Goal: Task Accomplishment & Management: Use online tool/utility

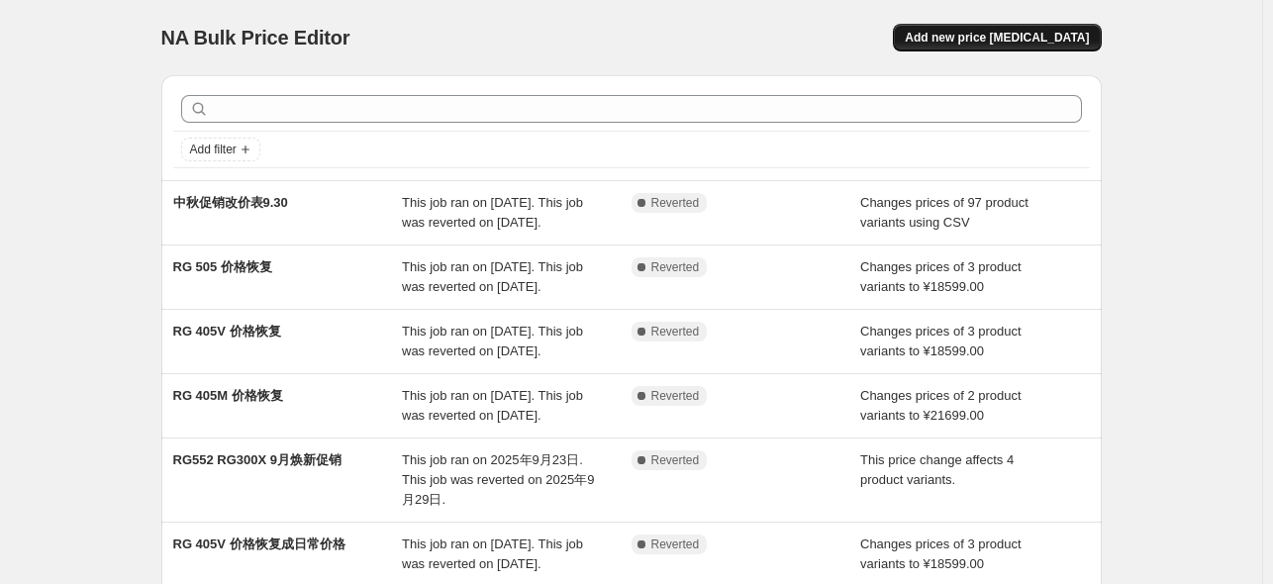
click at [1019, 34] on span "Add new price [MEDICAL_DATA]" at bounding box center [997, 38] width 184 height 16
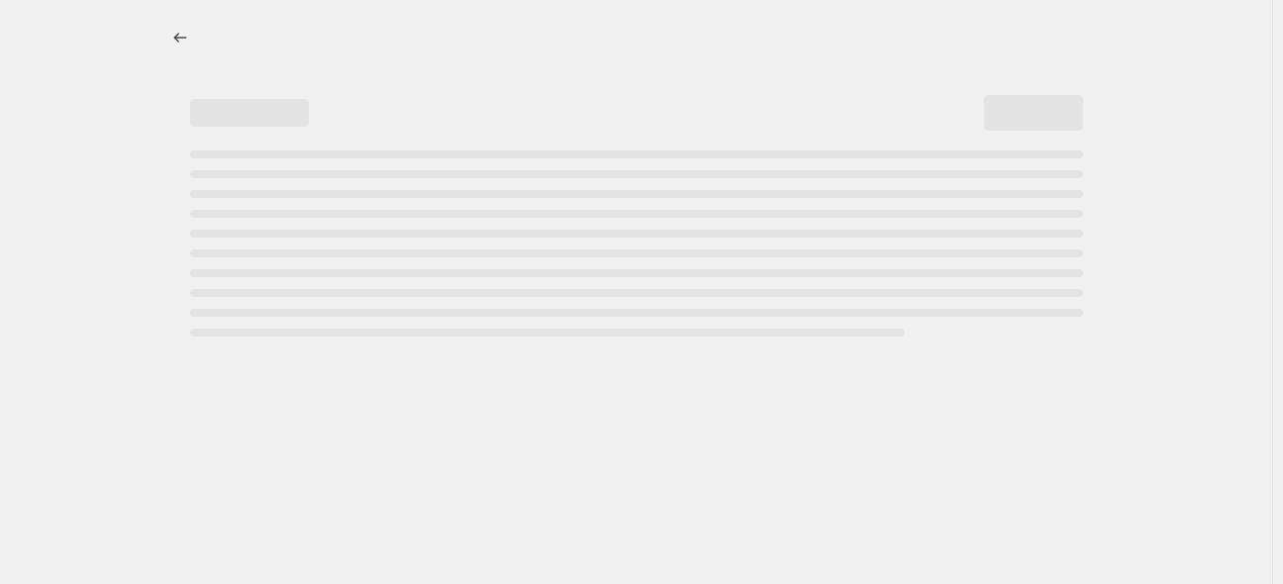
select select "percentage"
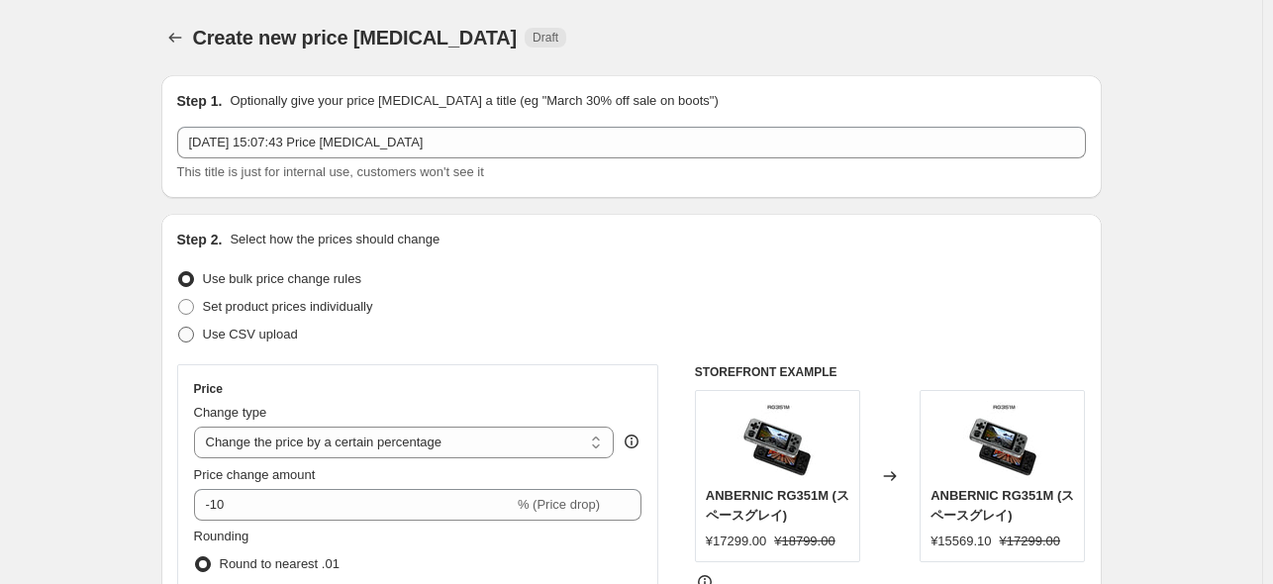
click at [251, 336] on span "Use CSV upload" at bounding box center [250, 334] width 95 height 15
click at [179, 328] on input "Use CSV upload" at bounding box center [178, 327] width 1 height 1
radio input "true"
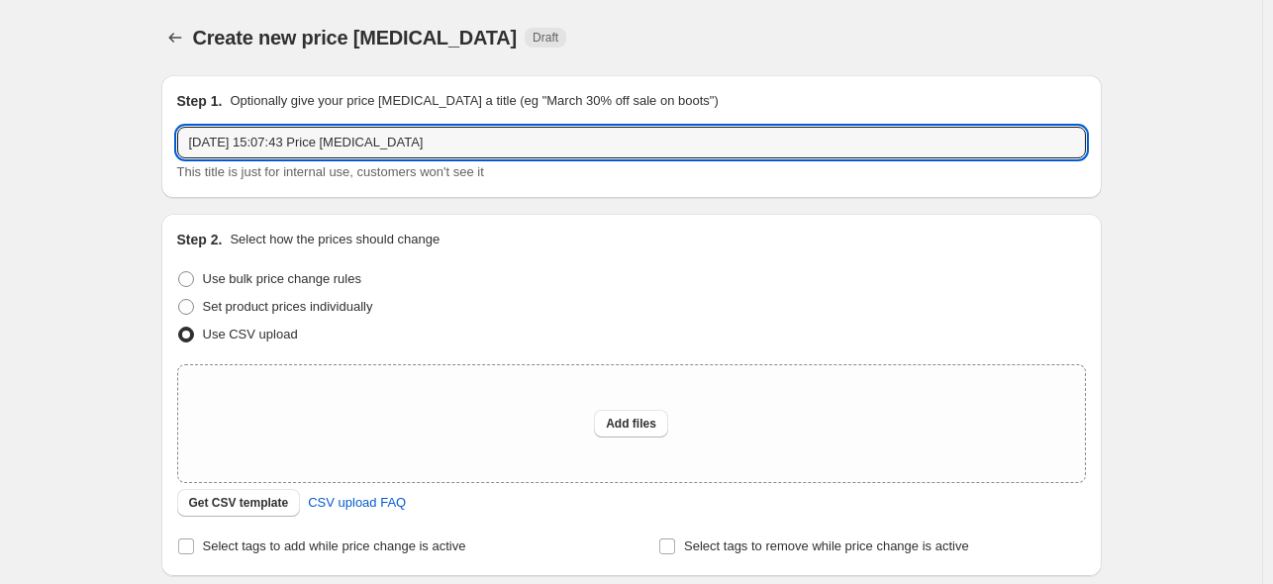
drag, startPoint x: 451, startPoint y: 138, endPoint x: 154, endPoint y: 139, distance: 296.9
click at [154, 139] on div "Step 1. Optionally give your price [MEDICAL_DATA] a title (eg "March 30% off sa…" at bounding box center [623, 410] width 956 height 703
type input "10月闪购"
click at [665, 424] on button "Add files" at bounding box center [631, 424] width 74 height 28
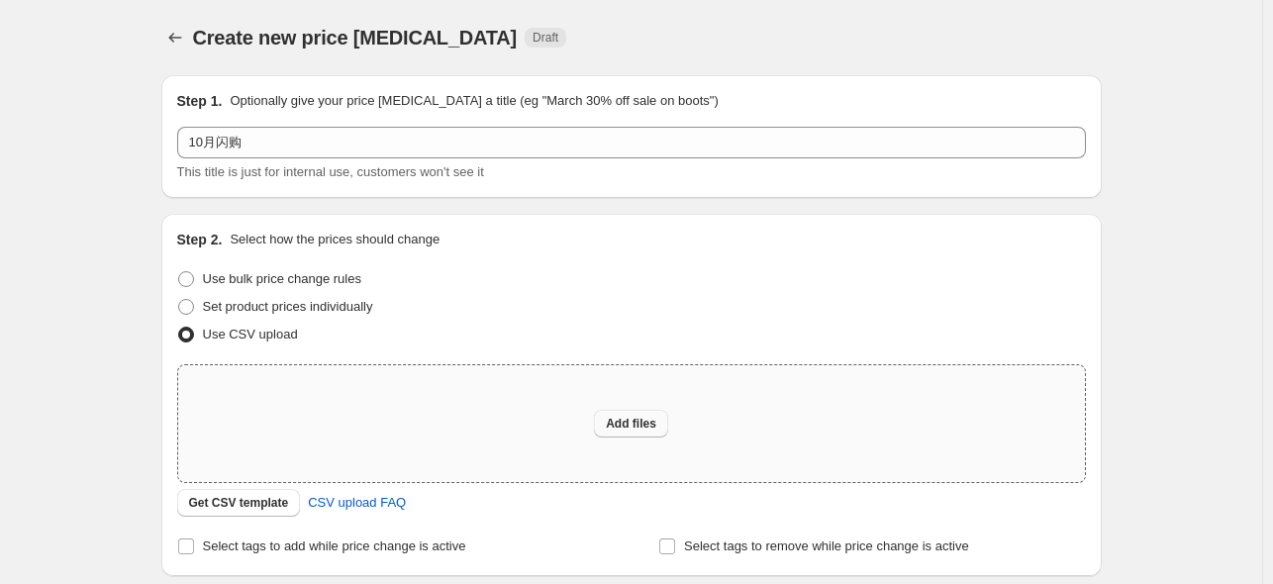
type input "C:\fakepath\October Flash Sale Price List.csv"
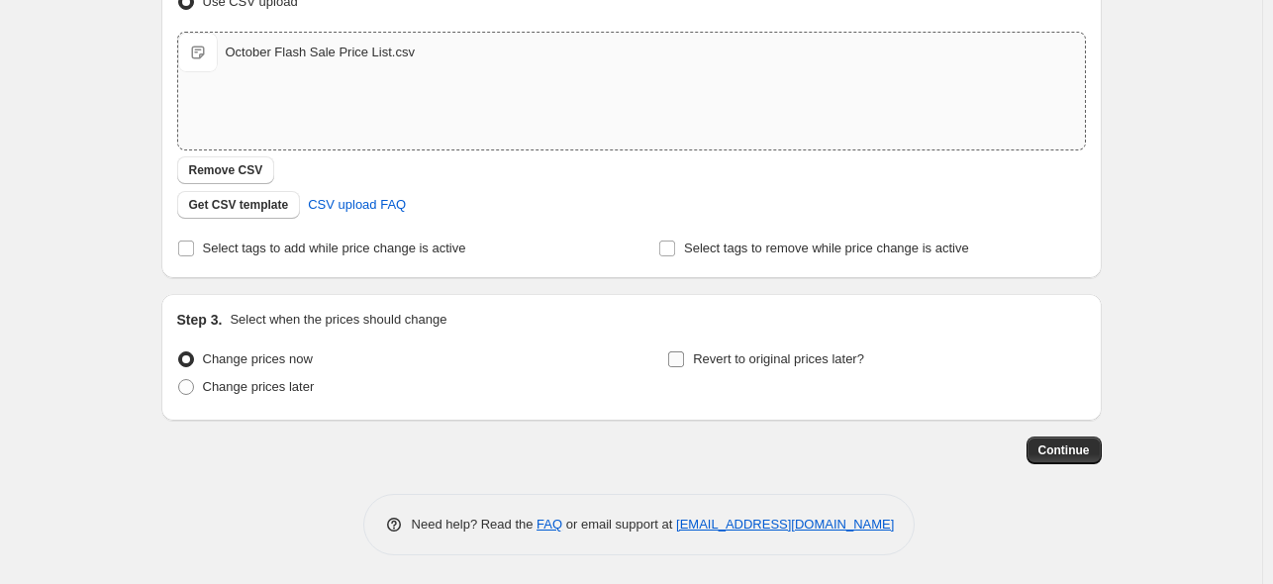
click at [699, 354] on span "Revert to original prices later?" at bounding box center [778, 358] width 171 height 15
click at [684, 354] on input "Revert to original prices later?" at bounding box center [676, 359] width 16 height 16
checkbox input "true"
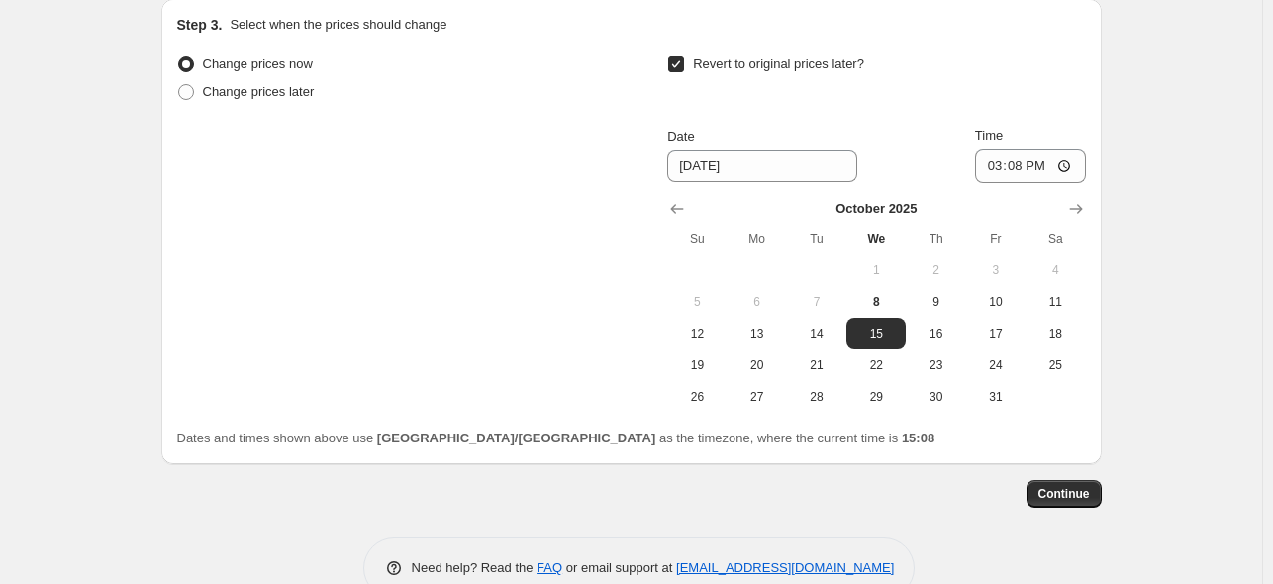
scroll to position [629, 0]
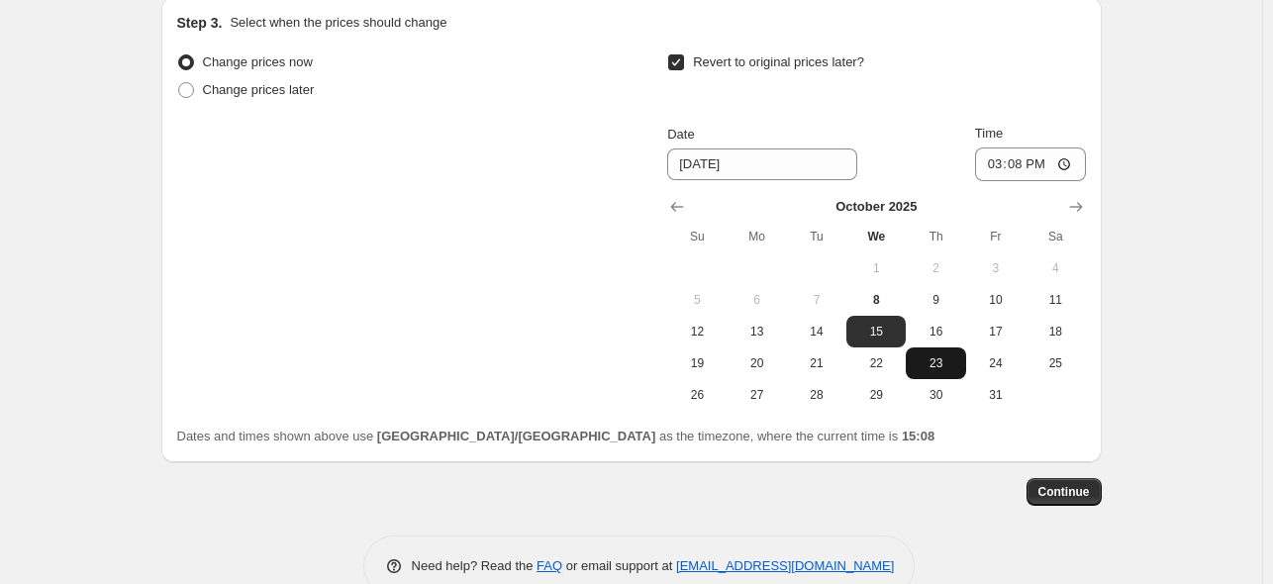
click at [922, 363] on span "23" at bounding box center [935, 363] width 44 height 16
type input "[DATE]"
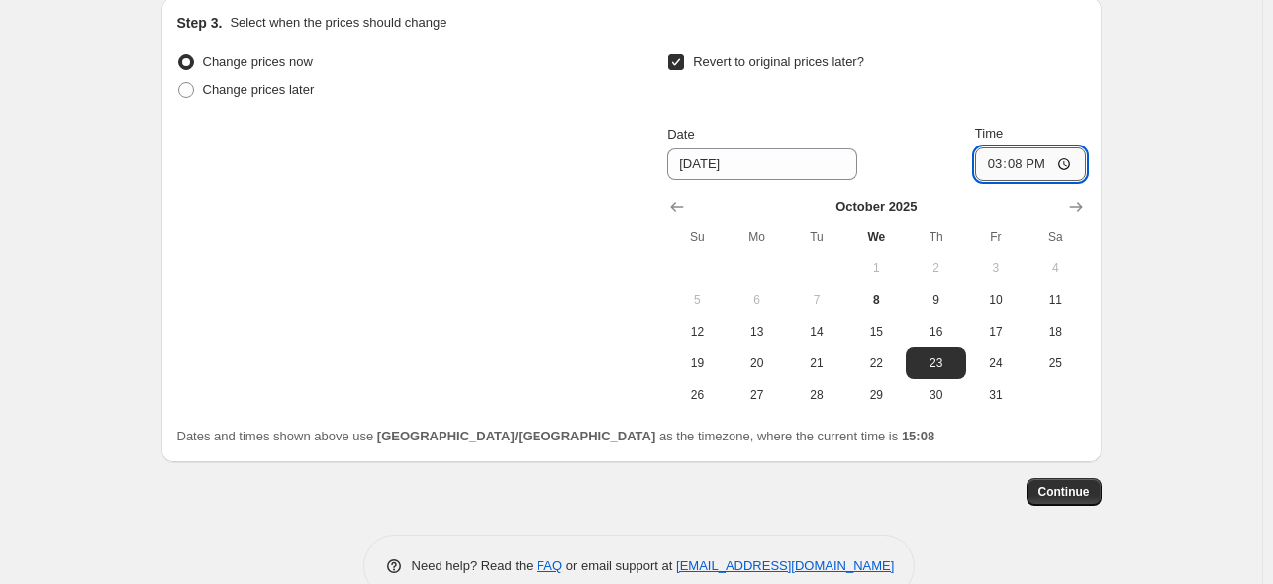
click at [1019, 162] on input "15:08" at bounding box center [1030, 164] width 111 height 34
type input "15:00"
click at [1018, 94] on div "Revert to original prices later?" at bounding box center [876, 77] width 418 height 59
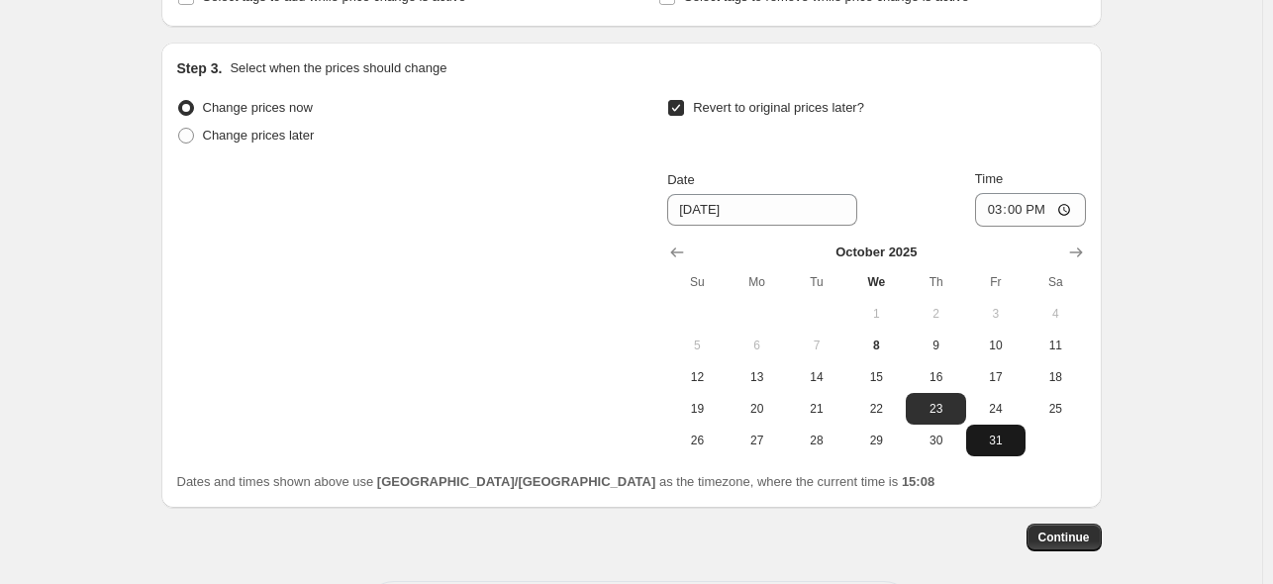
scroll to position [594, 0]
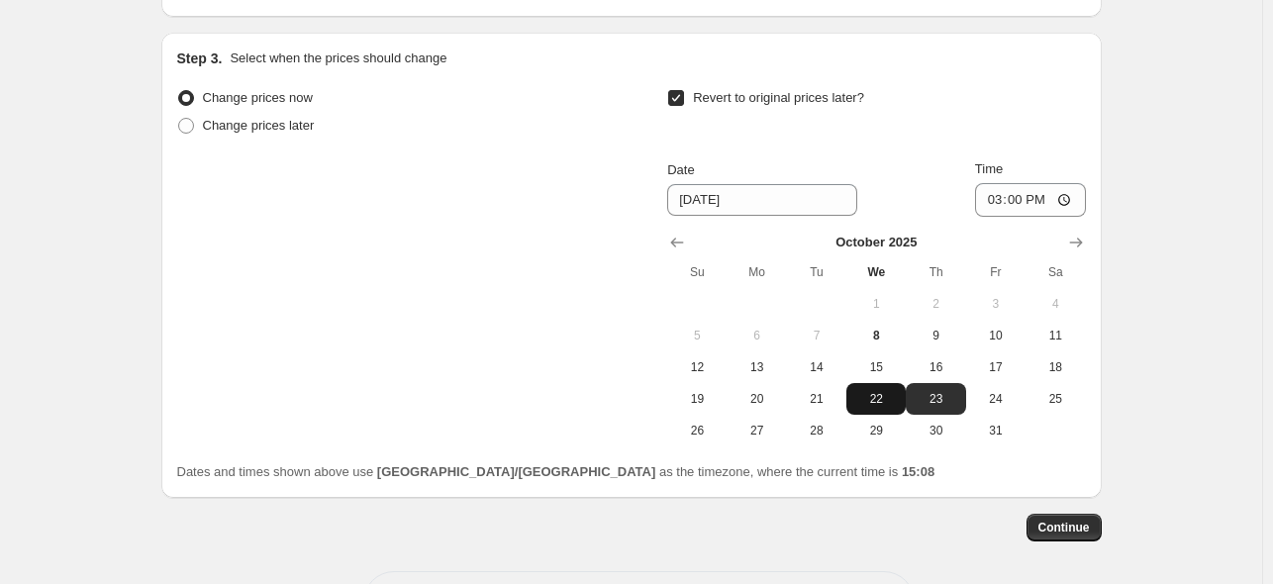
click at [895, 412] on button "22" at bounding box center [875, 399] width 59 height 32
type input "[DATE]"
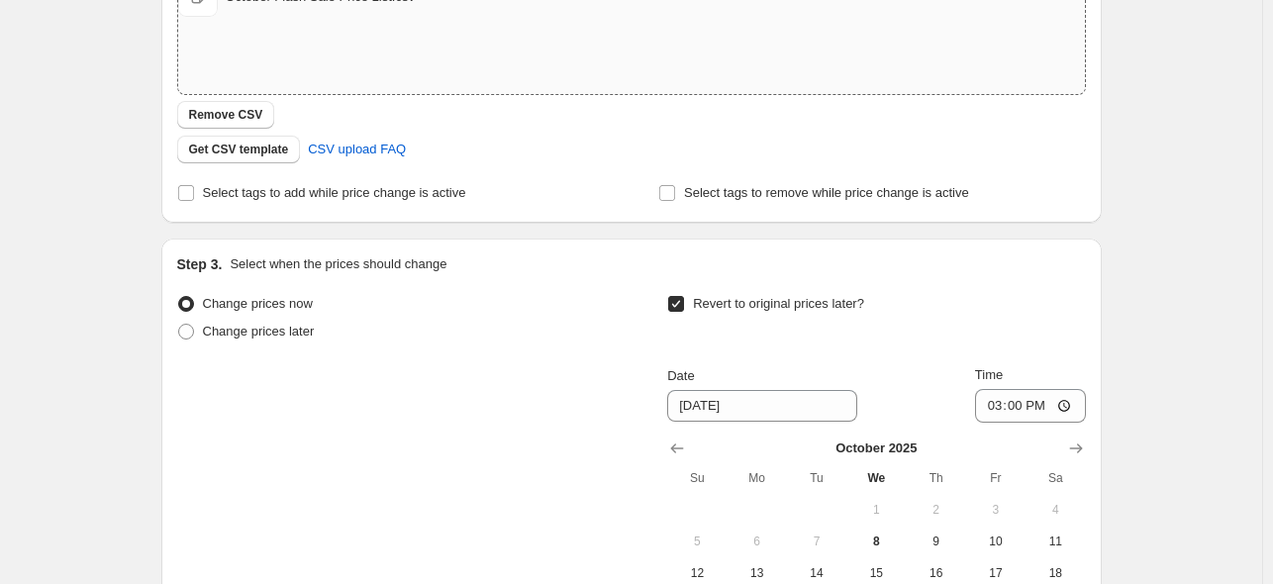
scroll to position [572, 0]
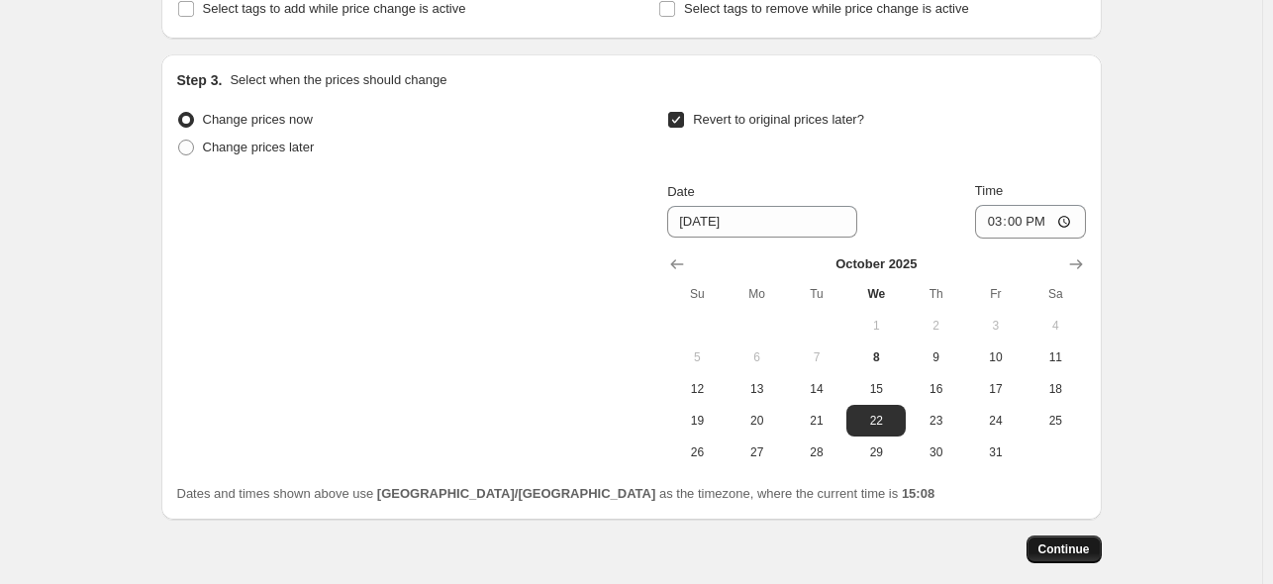
click at [1086, 553] on span "Continue" at bounding box center [1063, 549] width 51 height 16
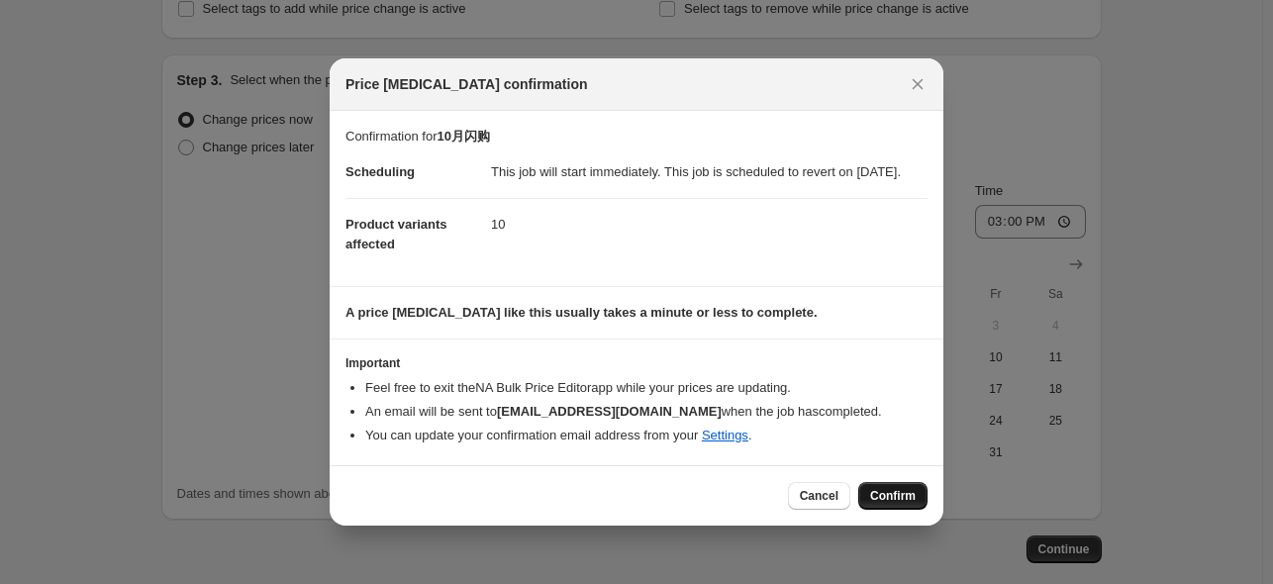
click at [894, 504] on span "Confirm" at bounding box center [893, 496] width 46 height 16
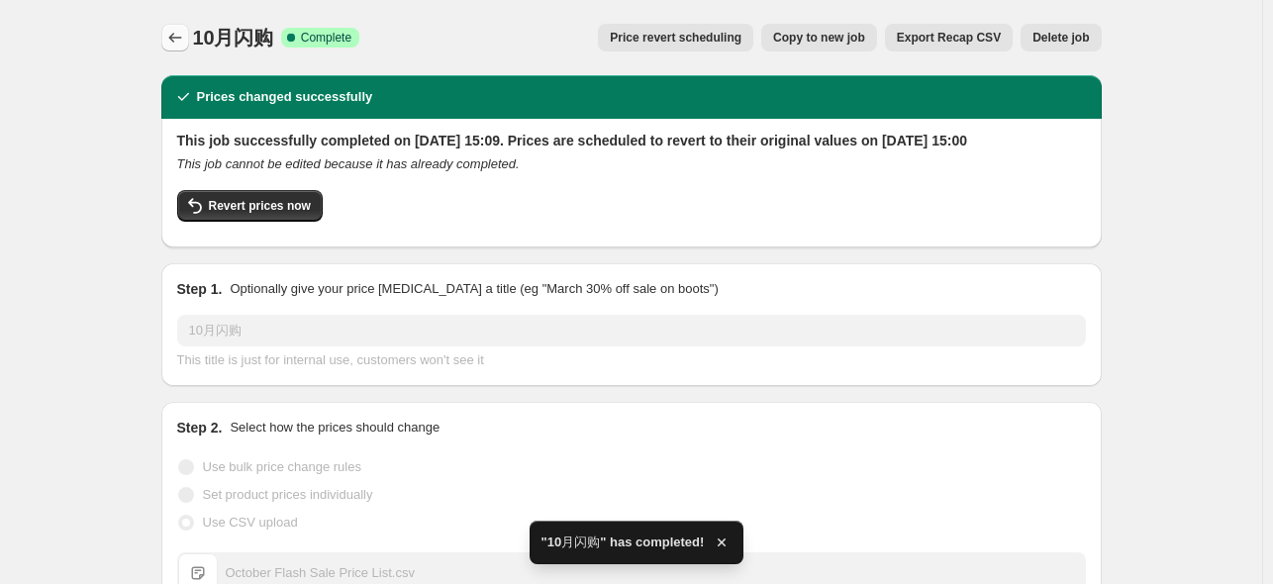
click at [186, 48] on button "Price change jobs" at bounding box center [175, 38] width 28 height 28
